Goal: Navigation & Orientation: Find specific page/section

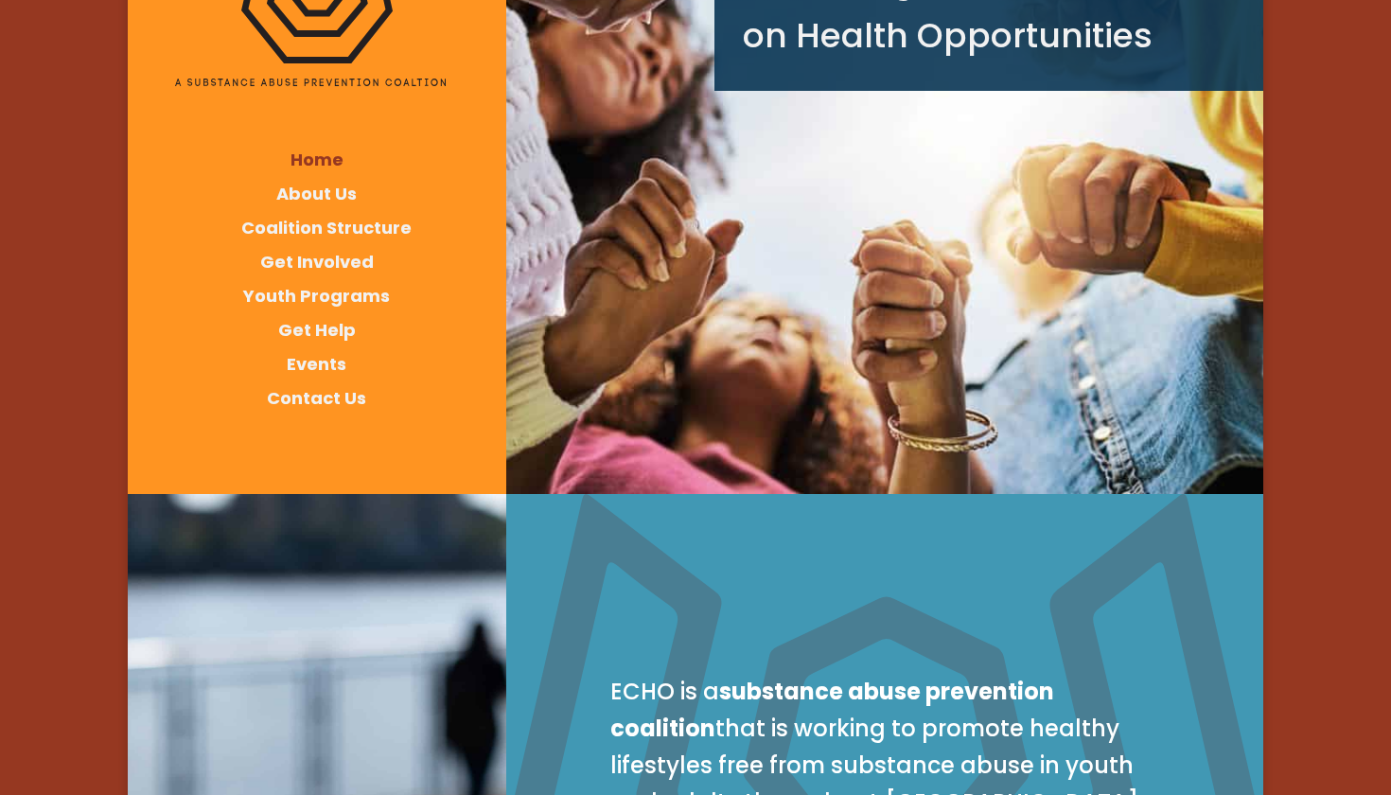
scroll to position [243, 0]
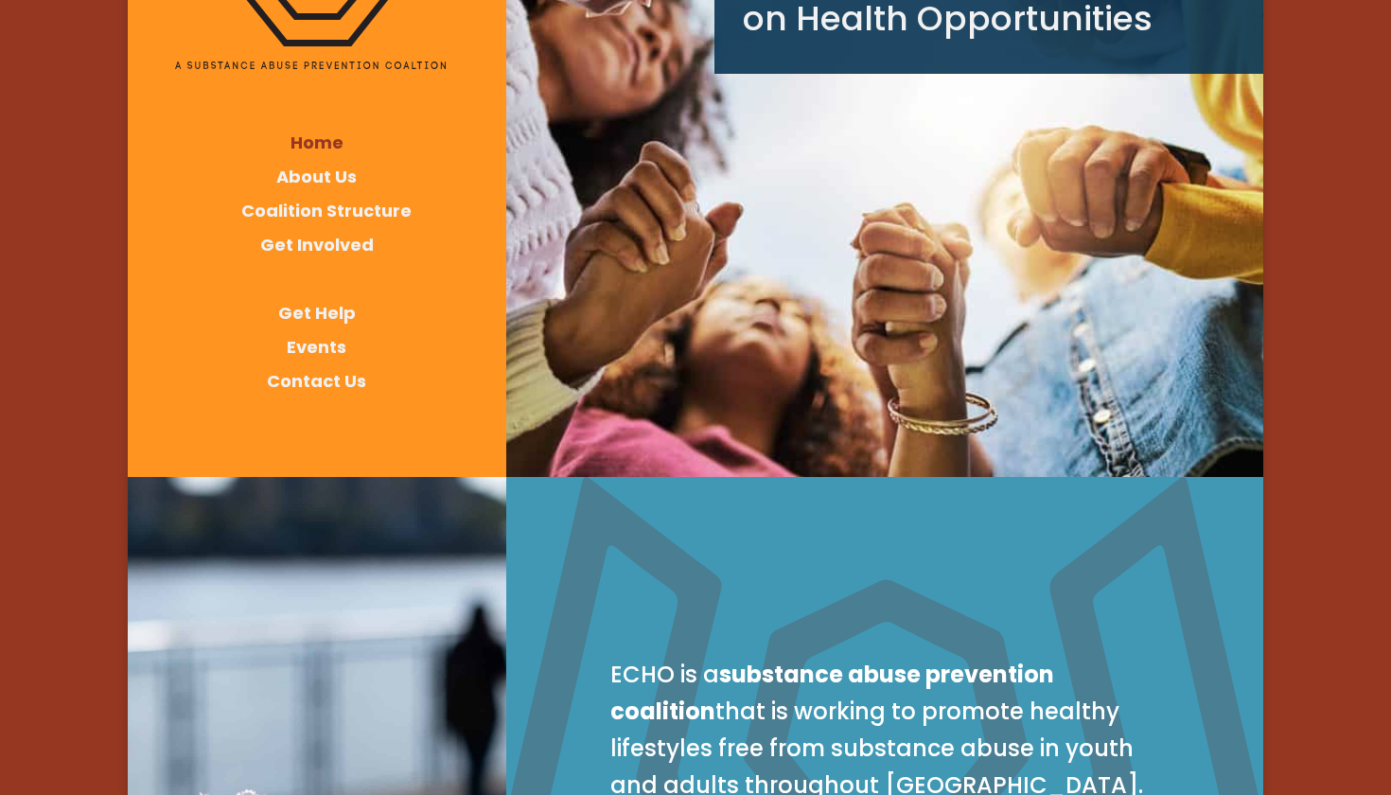
click at [364, 280] on span "Youth Programs" at bounding box center [316, 279] width 147 height 24
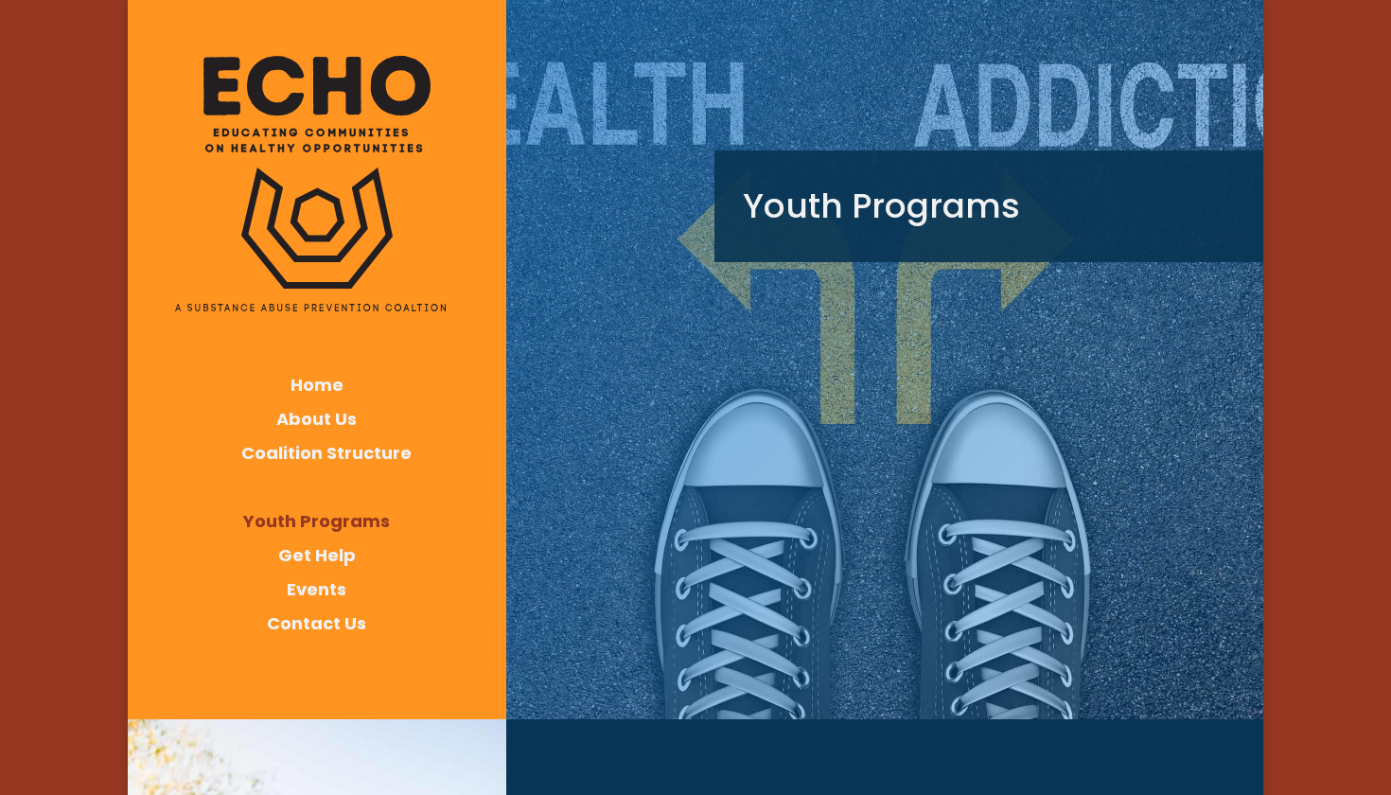
click at [327, 486] on span "Get Involved" at bounding box center [317, 487] width 114 height 24
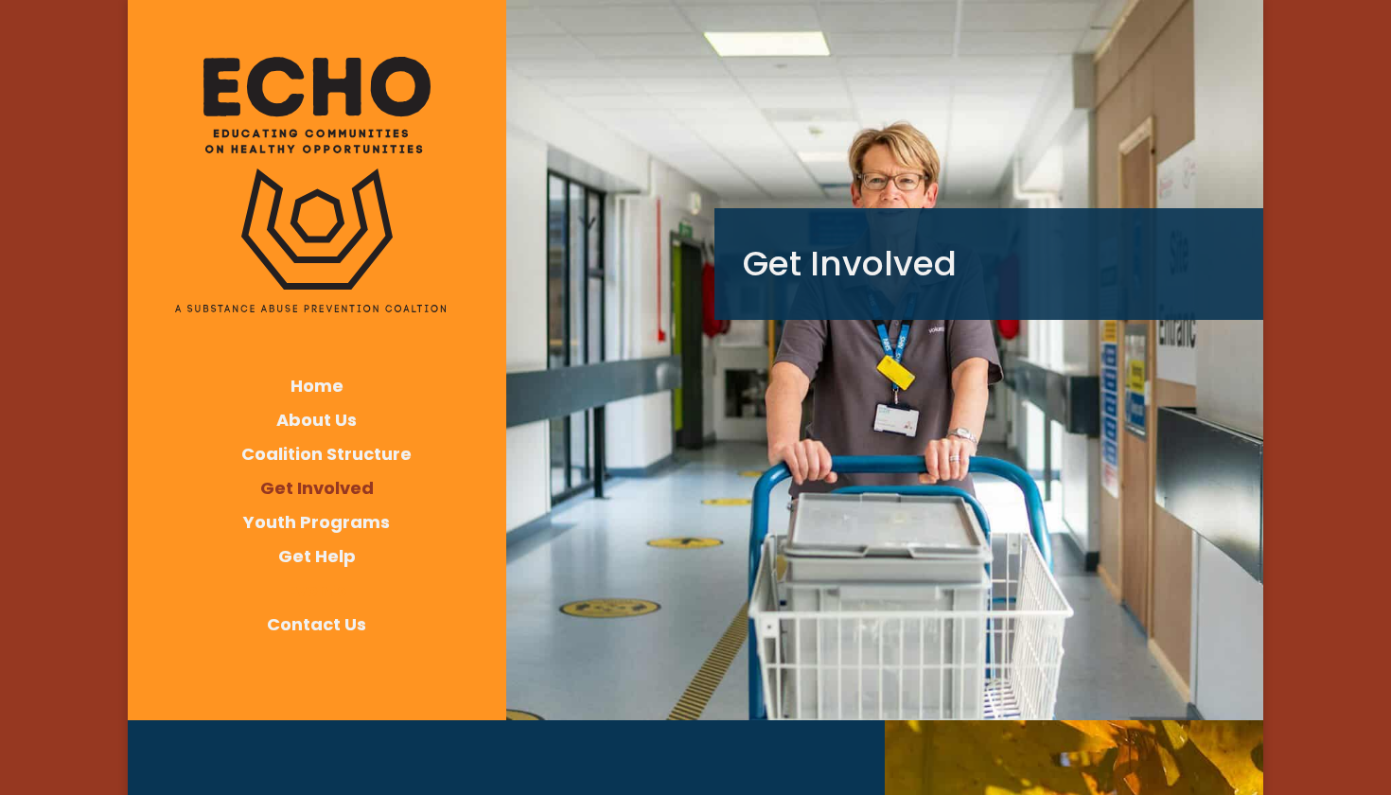
click at [331, 586] on span "Events" at bounding box center [317, 590] width 60 height 24
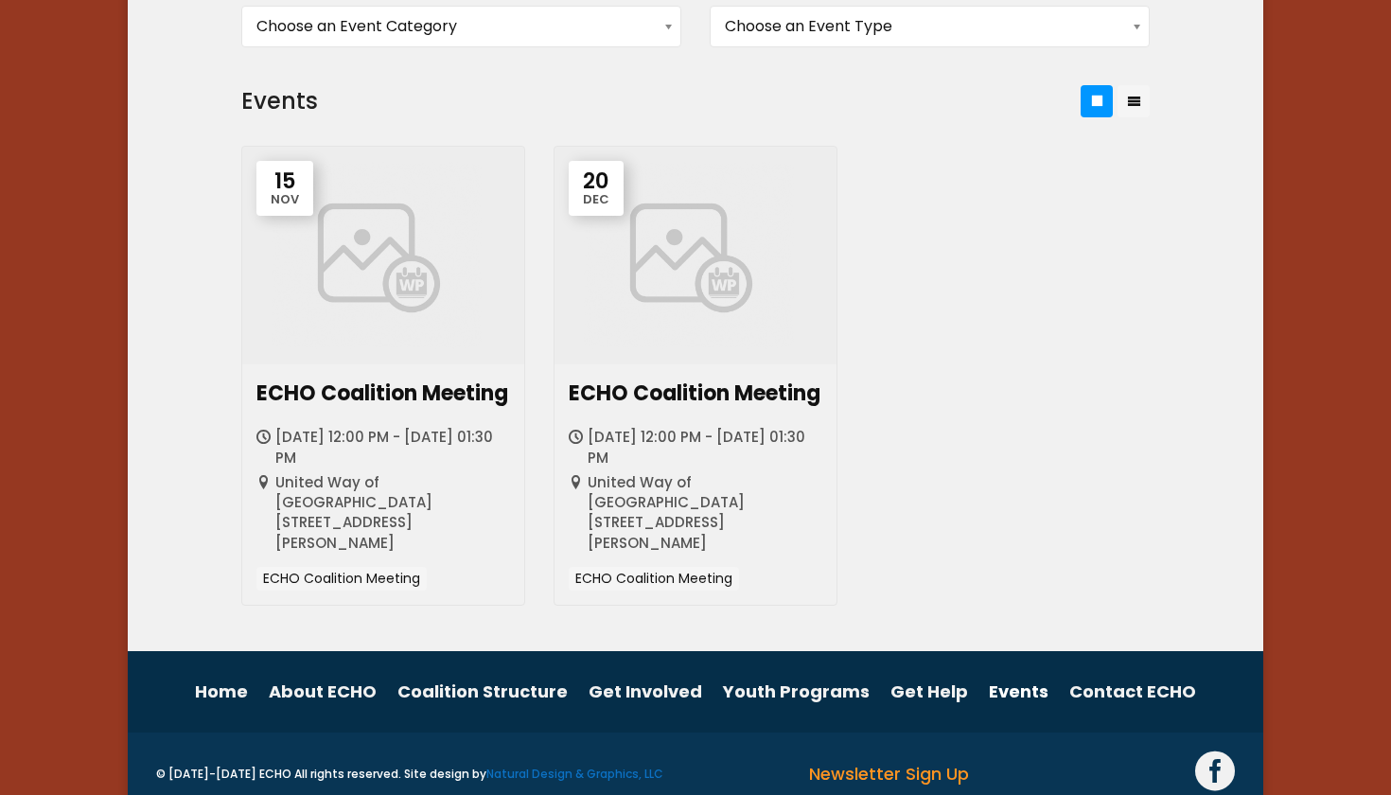
scroll to position [807, 0]
